Goal: Transaction & Acquisition: Book appointment/travel/reservation

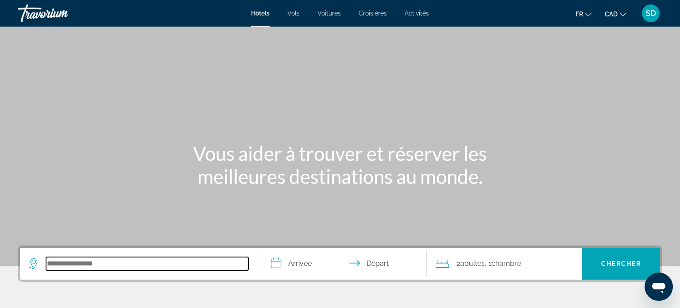
click at [99, 267] on input "Search hotel destination" at bounding box center [147, 263] width 202 height 13
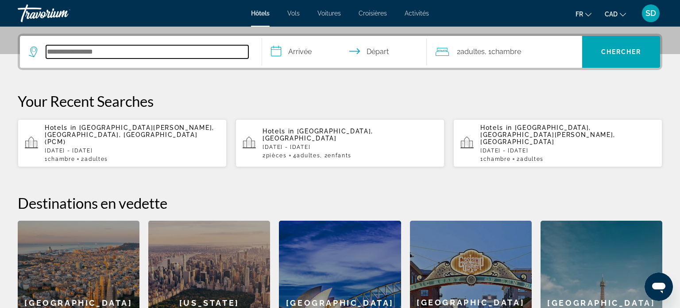
scroll to position [216, 0]
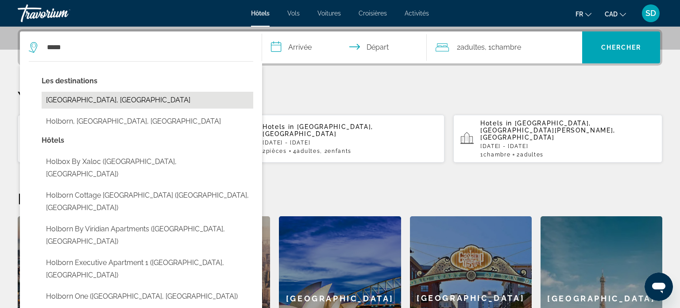
click at [163, 101] on button "[GEOGRAPHIC_DATA], [GEOGRAPHIC_DATA]" at bounding box center [147, 100] width 211 height 17
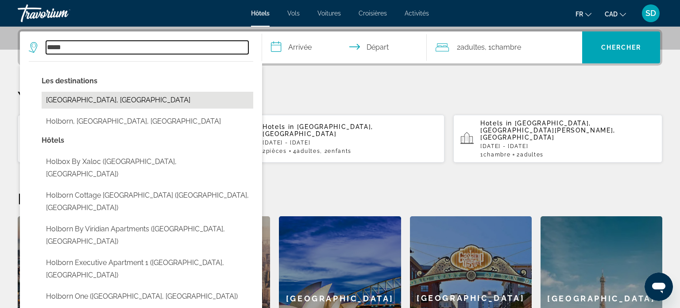
type input "**********"
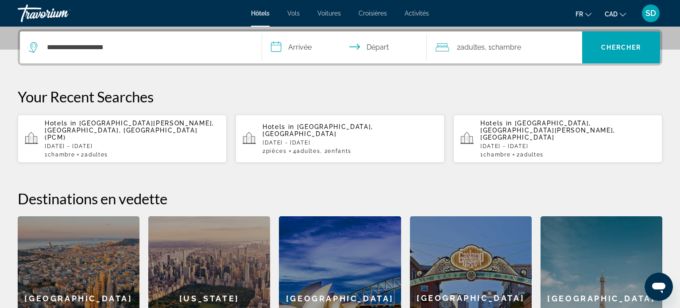
click at [286, 48] on input "**********" at bounding box center [346, 48] width 168 height 35
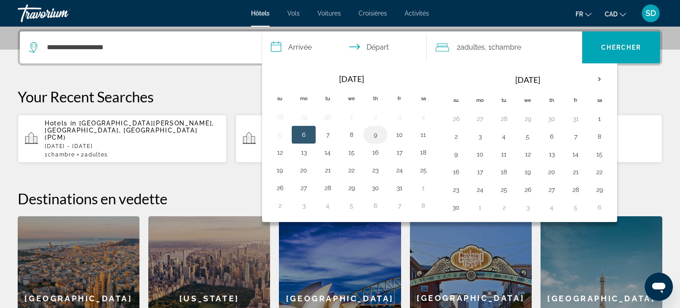
click at [368, 141] on td "9" at bounding box center [375, 135] width 24 height 18
click at [371, 138] on button "9" at bounding box center [375, 134] width 14 height 12
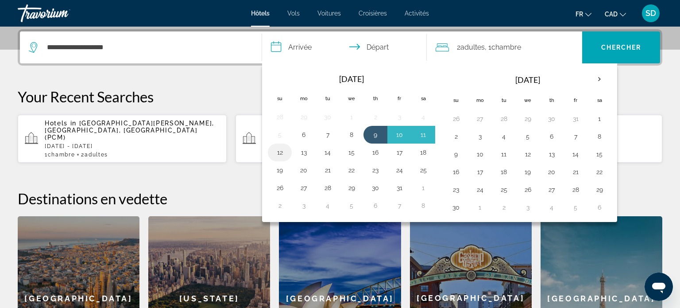
click at [281, 152] on button "12" at bounding box center [280, 152] width 14 height 12
type input "**********"
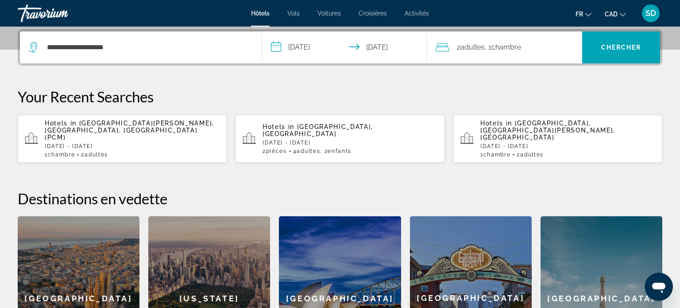
click at [504, 43] on span "Chambre" at bounding box center [506, 47] width 30 height 8
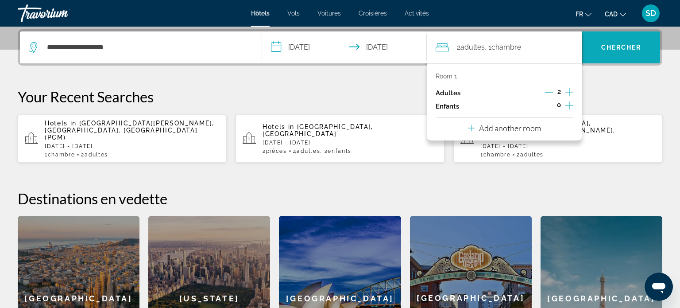
click at [600, 41] on span "Search" at bounding box center [621, 47] width 78 height 21
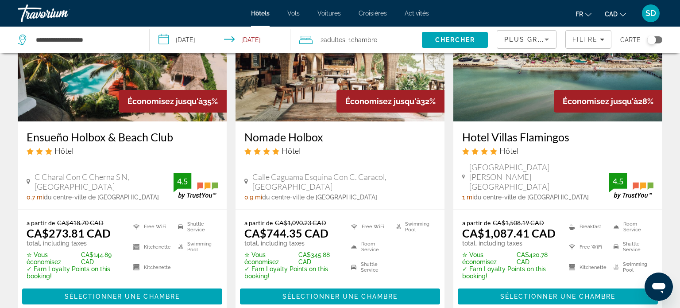
scroll to position [101, 0]
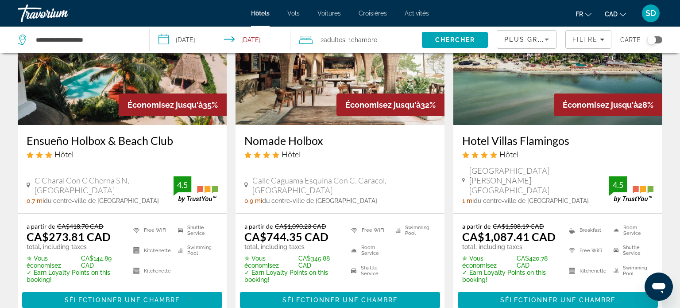
click at [154, 99] on div "Économisez jusqu'à 35%" at bounding box center [173, 104] width 108 height 23
click at [138, 289] on span "Main content" at bounding box center [122, 299] width 200 height 21
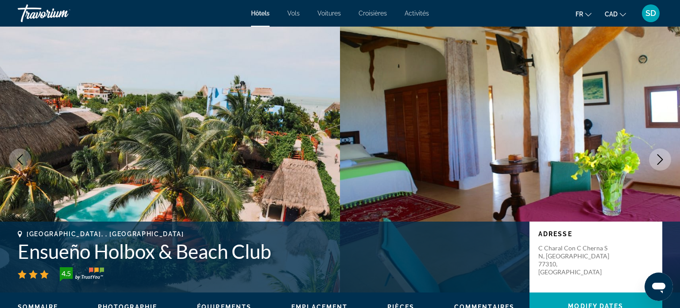
click at [661, 157] on icon "Next image" at bounding box center [659, 159] width 11 height 11
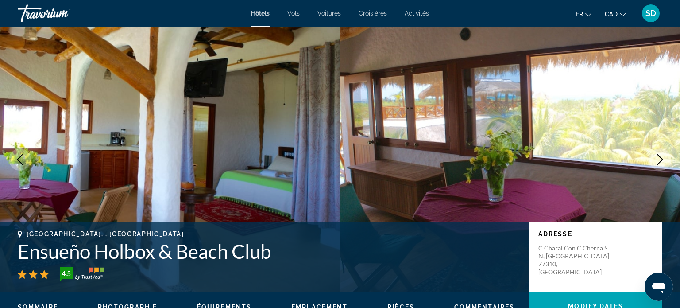
click at [661, 157] on icon "Next image" at bounding box center [659, 159] width 11 height 11
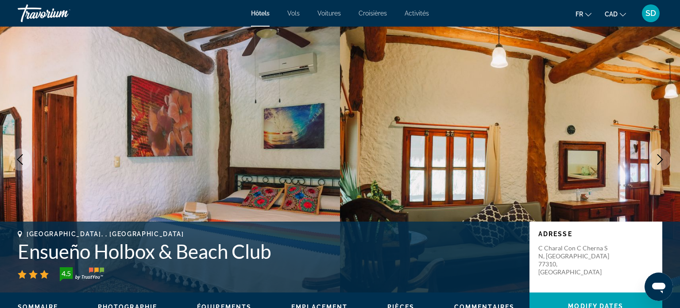
click at [661, 157] on icon "Next image" at bounding box center [659, 159] width 11 height 11
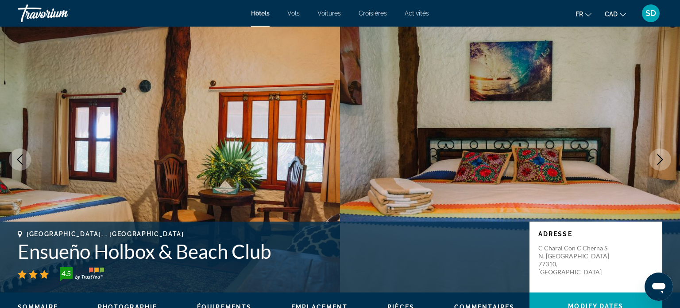
click at [661, 157] on icon "Next image" at bounding box center [659, 159] width 11 height 11
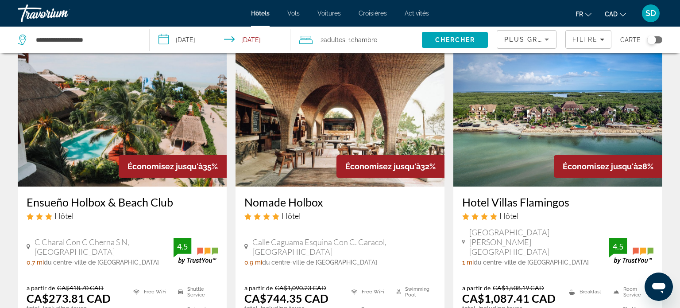
scroll to position [38, 0]
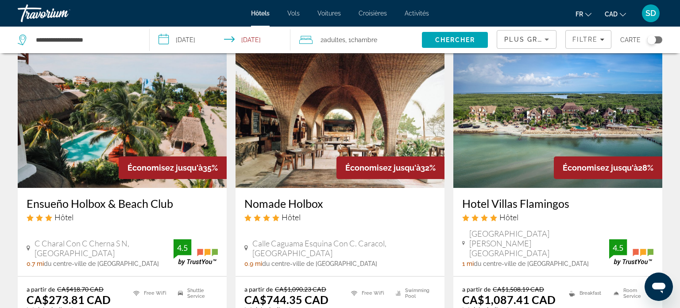
click at [346, 141] on img "Main content" at bounding box center [339, 117] width 209 height 142
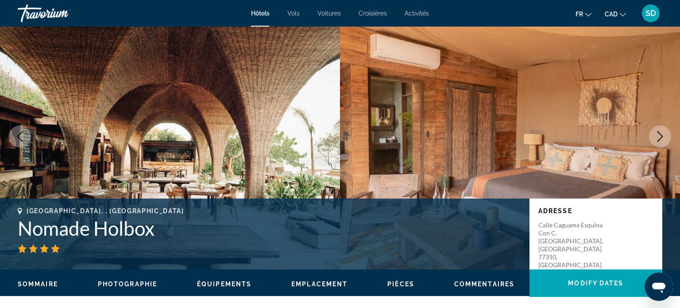
scroll to position [21, 0]
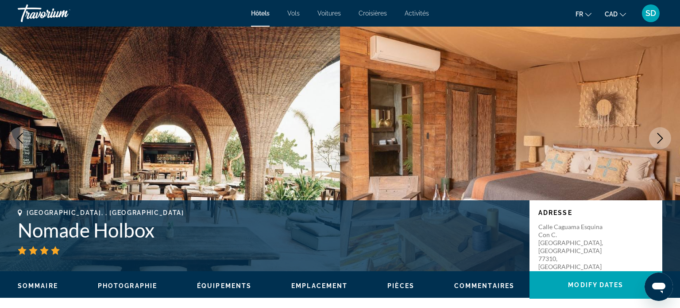
click at [653, 136] on button "Next image" at bounding box center [660, 138] width 22 height 22
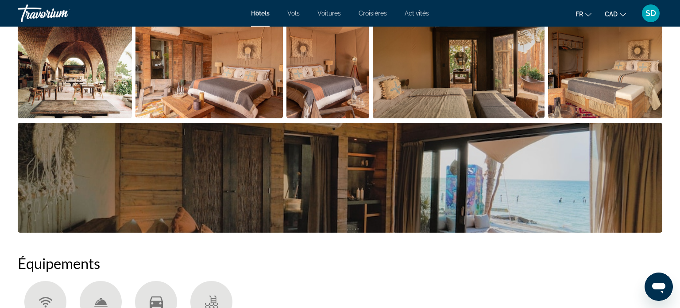
scroll to position [503, 0]
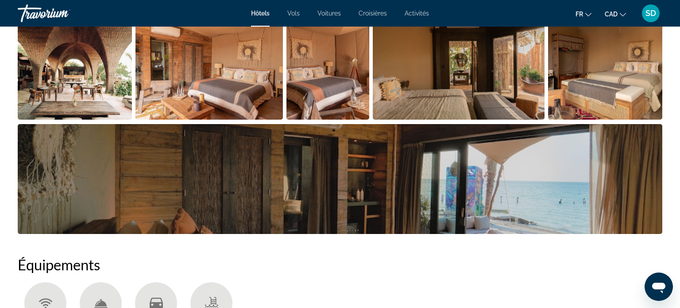
click at [579, 165] on img "Open full-screen image slider" at bounding box center [340, 179] width 644 height 110
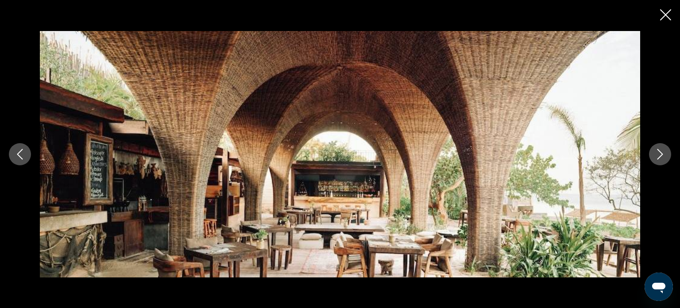
click at [654, 155] on icon "Next image" at bounding box center [659, 154] width 11 height 11
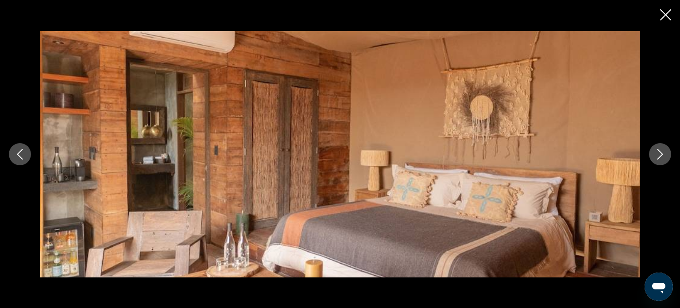
click at [654, 155] on icon "Next image" at bounding box center [659, 154] width 11 height 11
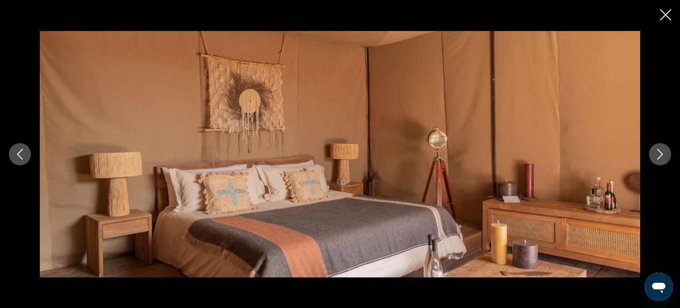
click at [654, 155] on icon "Next image" at bounding box center [659, 154] width 11 height 11
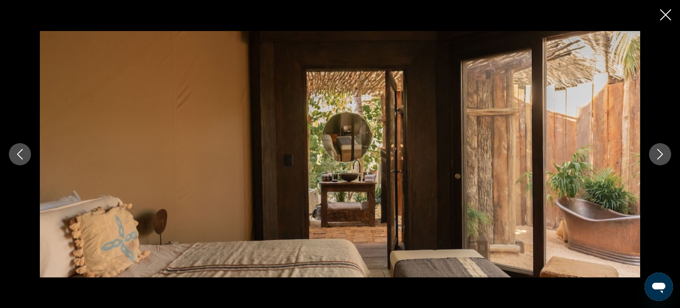
click at [654, 155] on icon "Next image" at bounding box center [659, 154] width 11 height 11
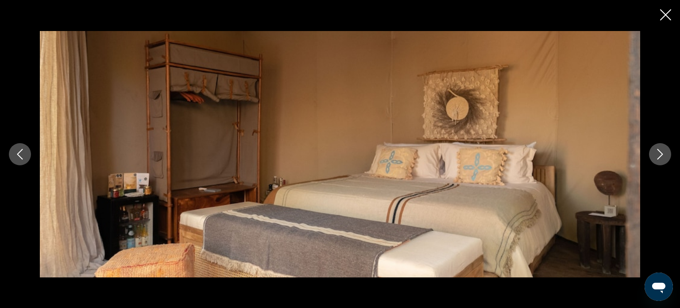
click at [654, 155] on icon "Next image" at bounding box center [659, 154] width 11 height 11
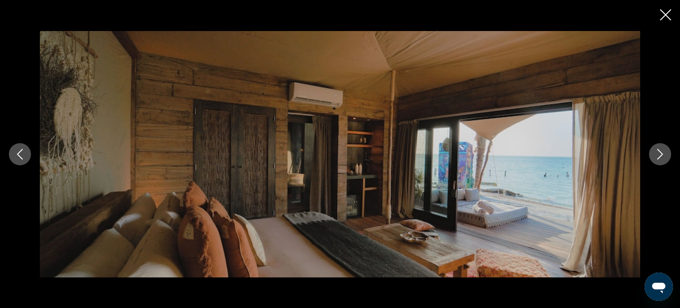
click at [666, 13] on icon "Close slideshow" at bounding box center [665, 14] width 11 height 11
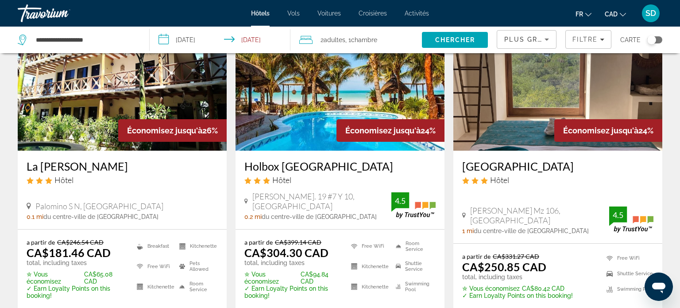
scroll to position [425, 0]
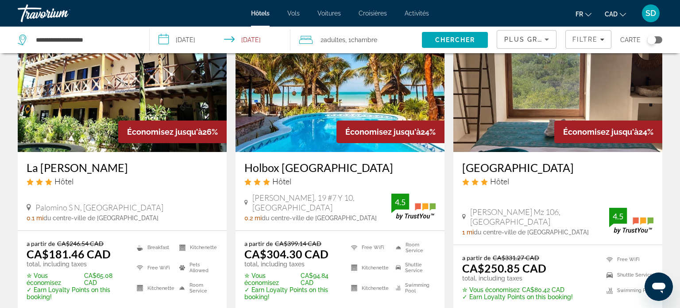
click at [298, 122] on img "Main content" at bounding box center [339, 81] width 209 height 142
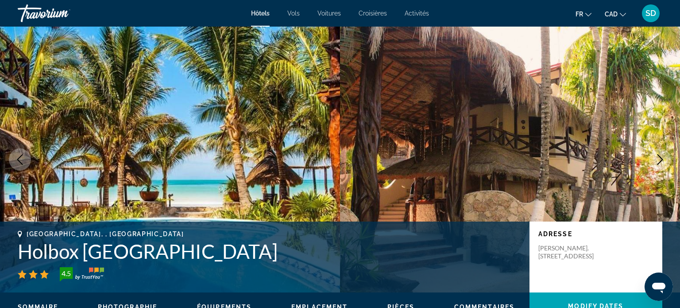
click at [658, 158] on icon "Next image" at bounding box center [659, 159] width 11 height 11
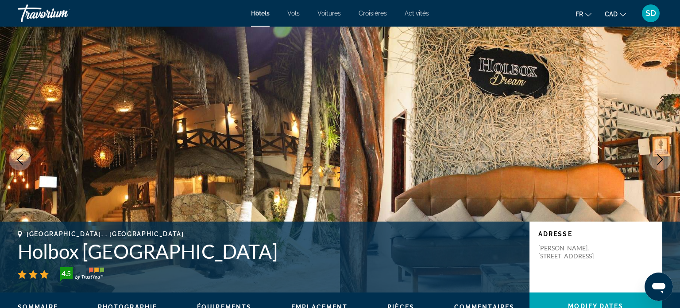
click at [658, 158] on icon "Next image" at bounding box center [659, 159] width 11 height 11
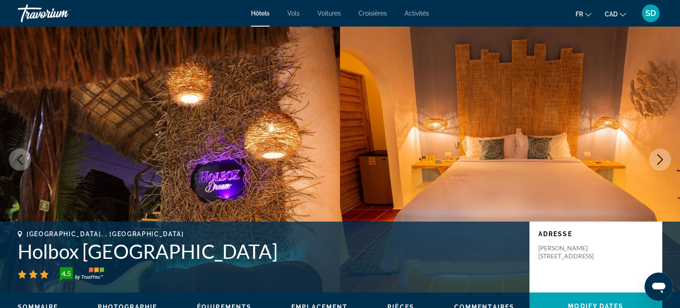
click at [658, 158] on icon "Next image" at bounding box center [659, 159] width 11 height 11
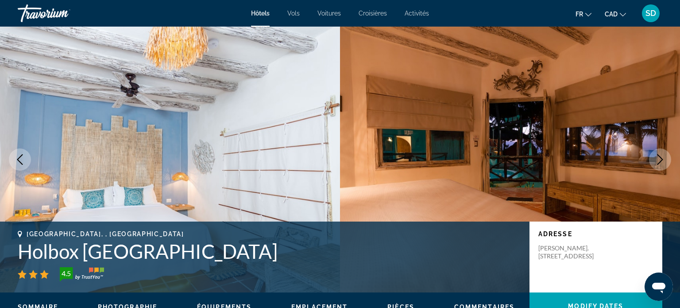
click at [658, 158] on icon "Next image" at bounding box center [659, 159] width 11 height 11
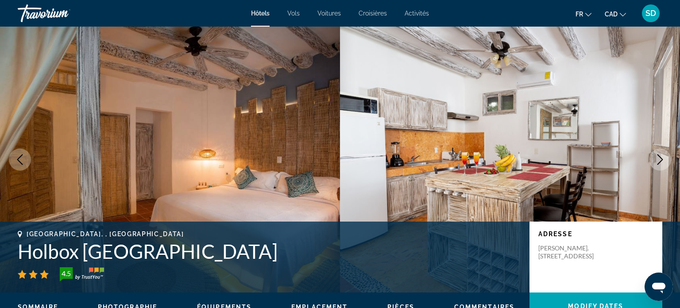
click at [658, 158] on icon "Next image" at bounding box center [659, 159] width 11 height 11
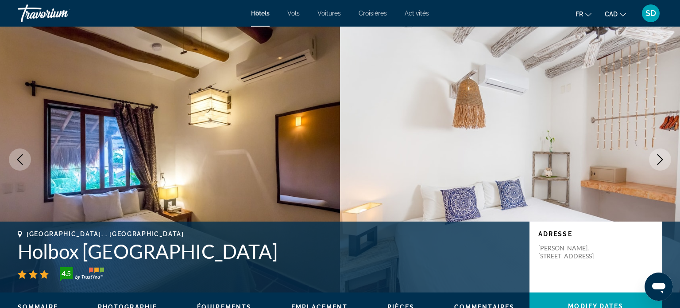
click at [658, 158] on icon "Next image" at bounding box center [659, 159] width 11 height 11
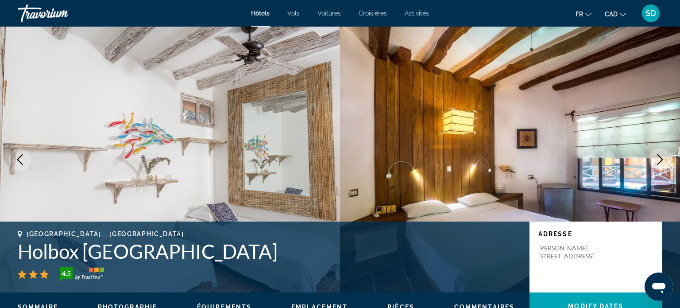
click at [658, 158] on icon "Next image" at bounding box center [659, 159] width 11 height 11
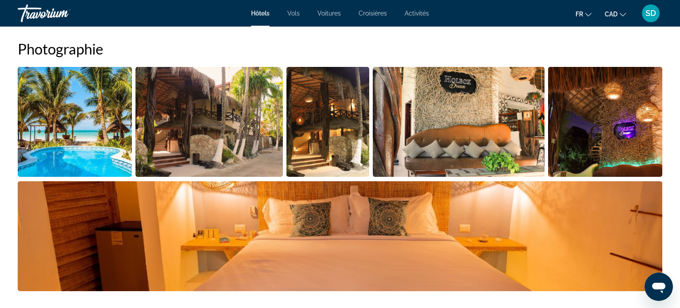
scroll to position [437, 0]
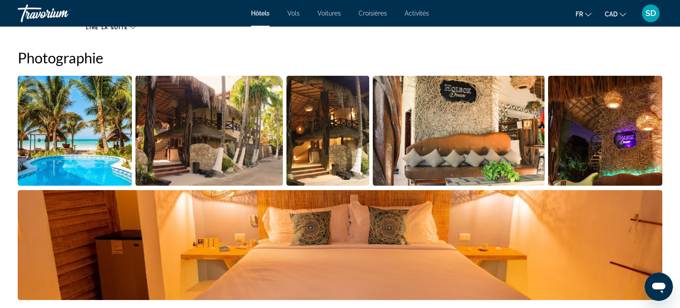
click at [80, 137] on img "Open full-screen image slider" at bounding box center [75, 131] width 114 height 110
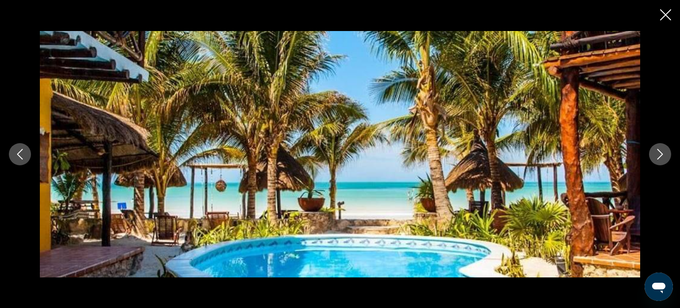
click at [663, 158] on icon "Next image" at bounding box center [659, 154] width 11 height 11
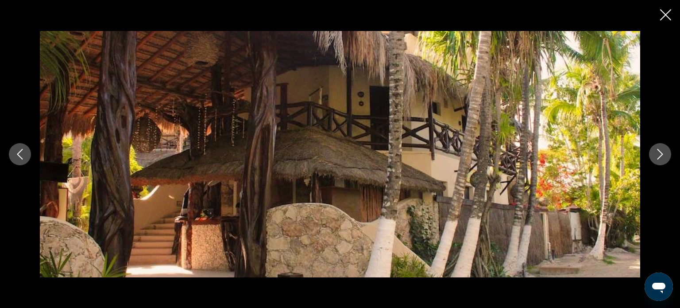
click at [663, 158] on icon "Next image" at bounding box center [659, 154] width 11 height 11
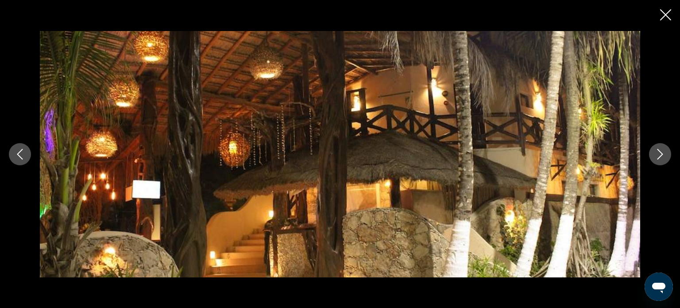
click at [663, 158] on icon "Next image" at bounding box center [659, 154] width 11 height 11
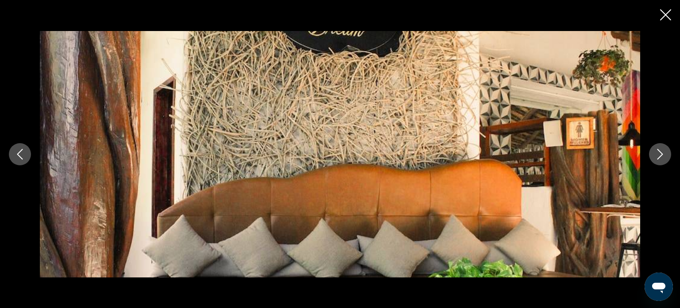
click at [663, 158] on icon "Next image" at bounding box center [659, 154] width 11 height 11
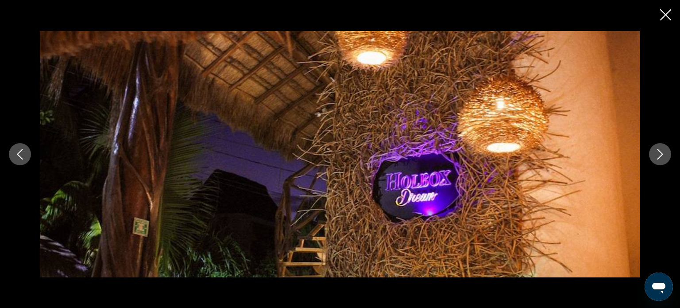
click at [663, 158] on icon "Next image" at bounding box center [659, 154] width 11 height 11
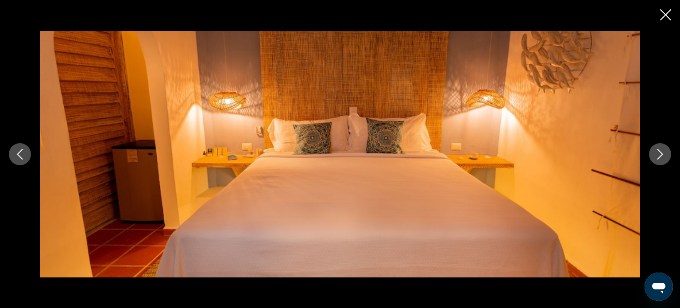
click at [663, 158] on icon "Next image" at bounding box center [659, 154] width 11 height 11
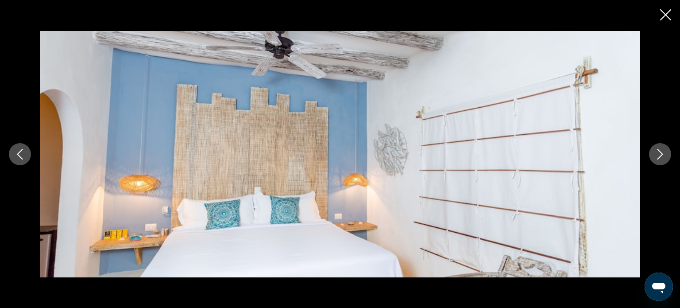
click at [665, 14] on icon "Close slideshow" at bounding box center [665, 14] width 11 height 11
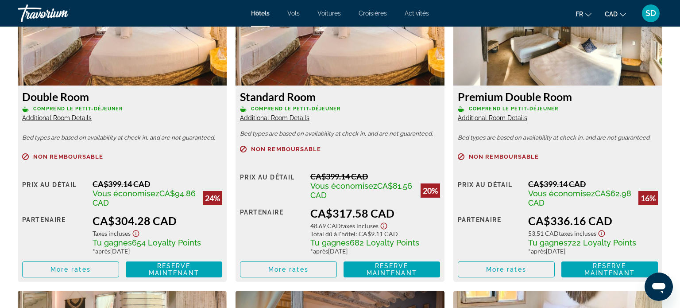
scroll to position [1280, 0]
